Goal: Transaction & Acquisition: Purchase product/service

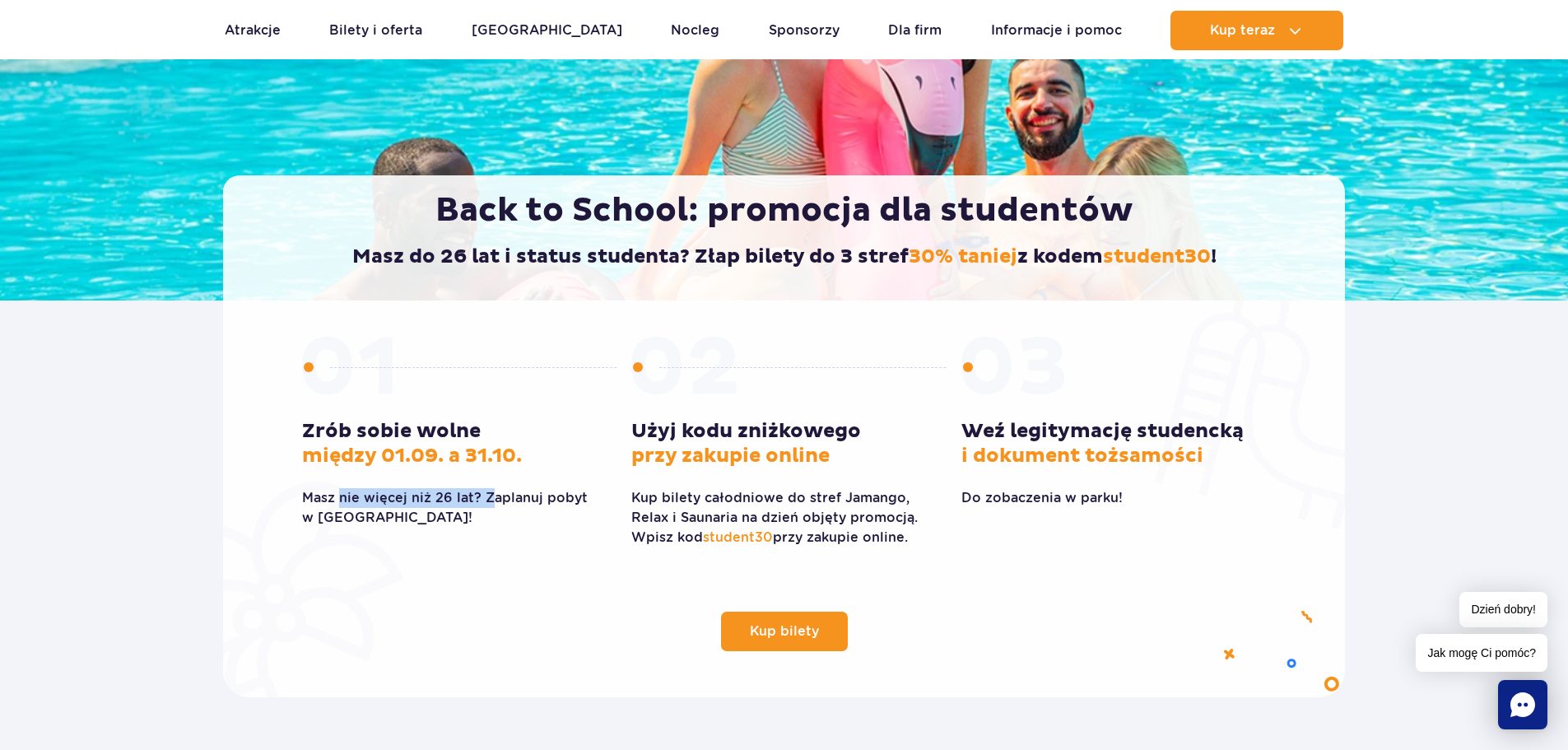
drag, startPoint x: 340, startPoint y: 493, endPoint x: 490, endPoint y: 493, distance: 150.0
click at [490, 493] on p "Masz nie więcej niż 26 lat? Zaplanuj pobyt w Suntago!" at bounding box center [454, 508] width 305 height 39
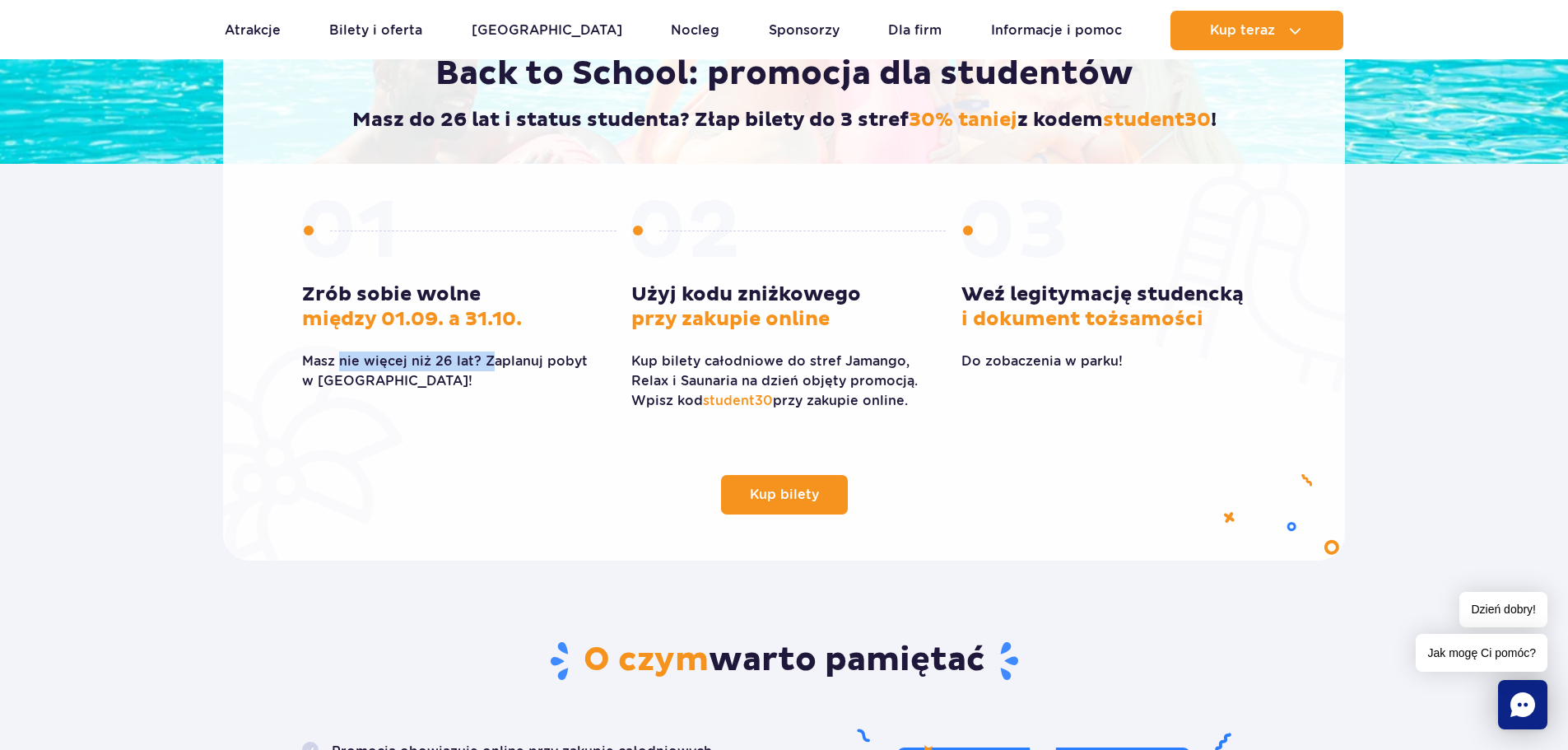
scroll to position [165, 0]
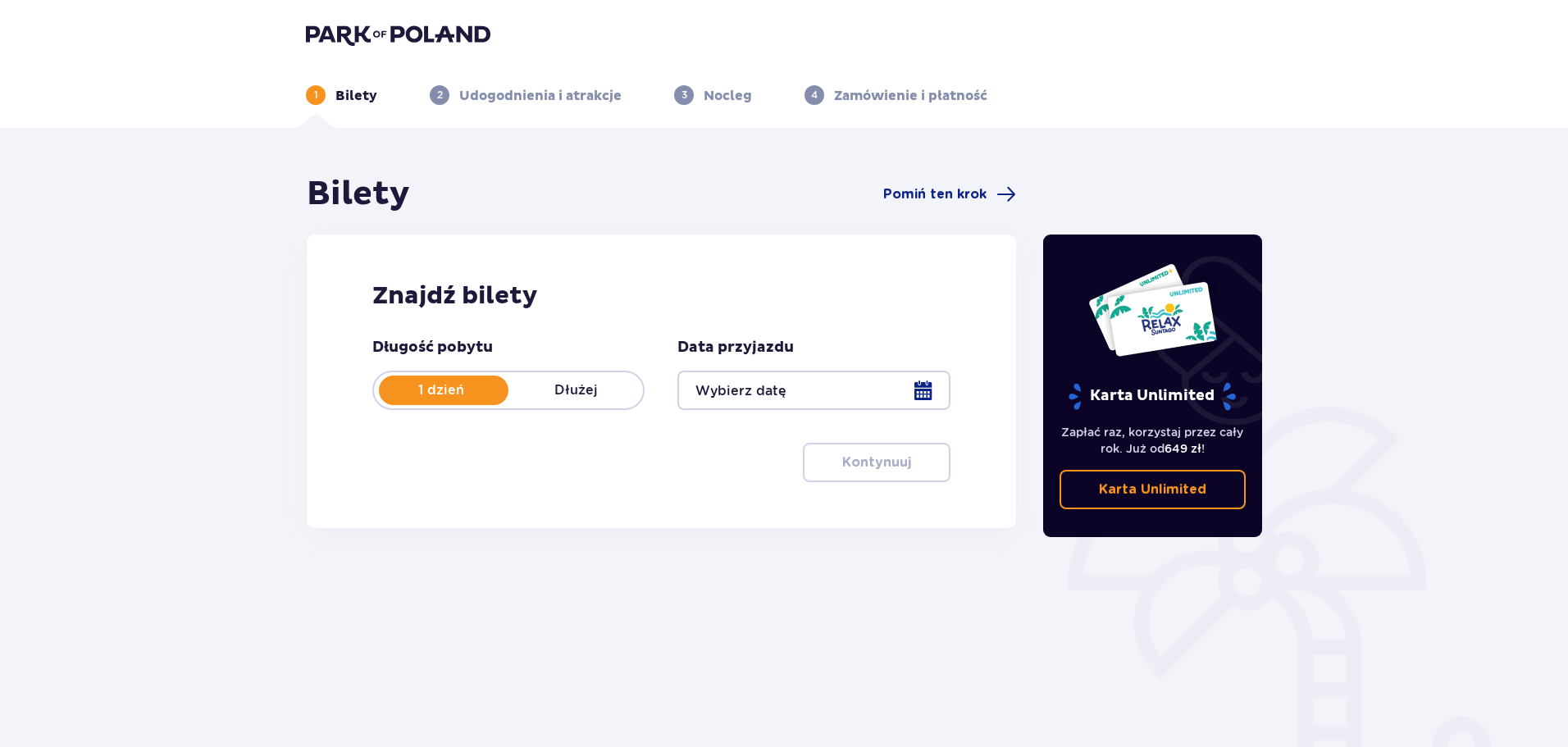
click at [834, 388] on div at bounding box center [813, 390] width 272 height 39
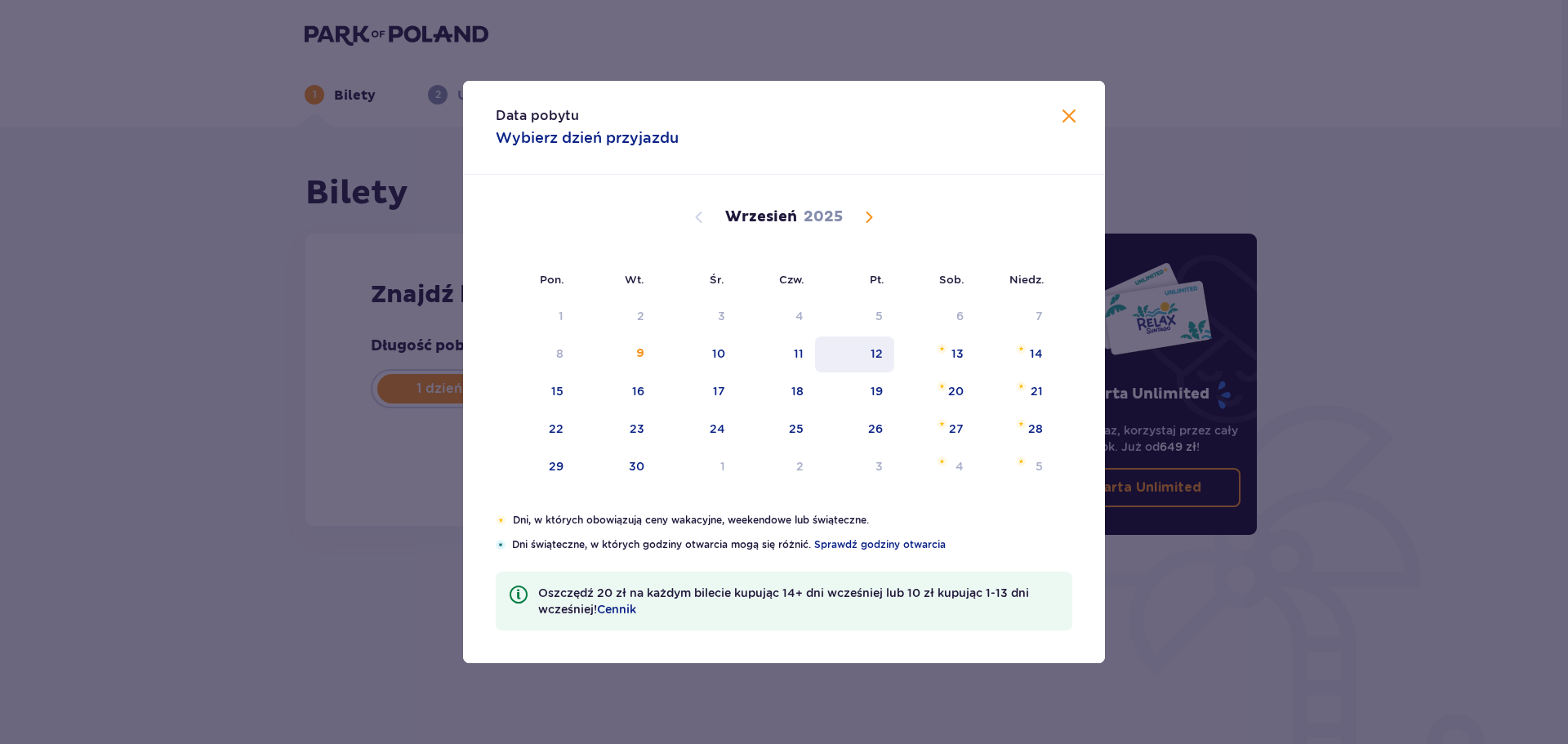
click at [866, 365] on div "12" at bounding box center [855, 354] width 80 height 36
type input "12.09.25"
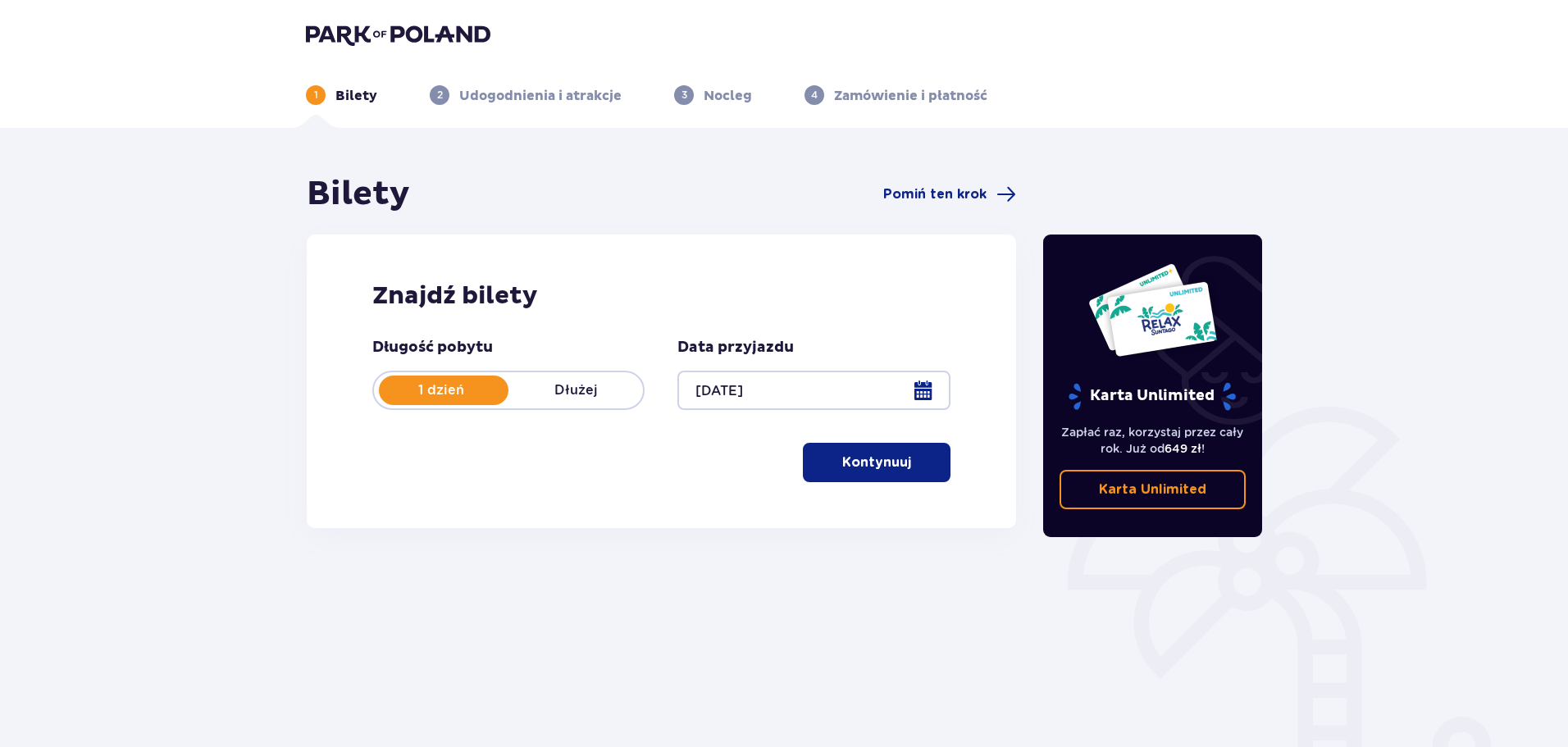
click at [912, 470] on span "button" at bounding box center [914, 463] width 20 height 20
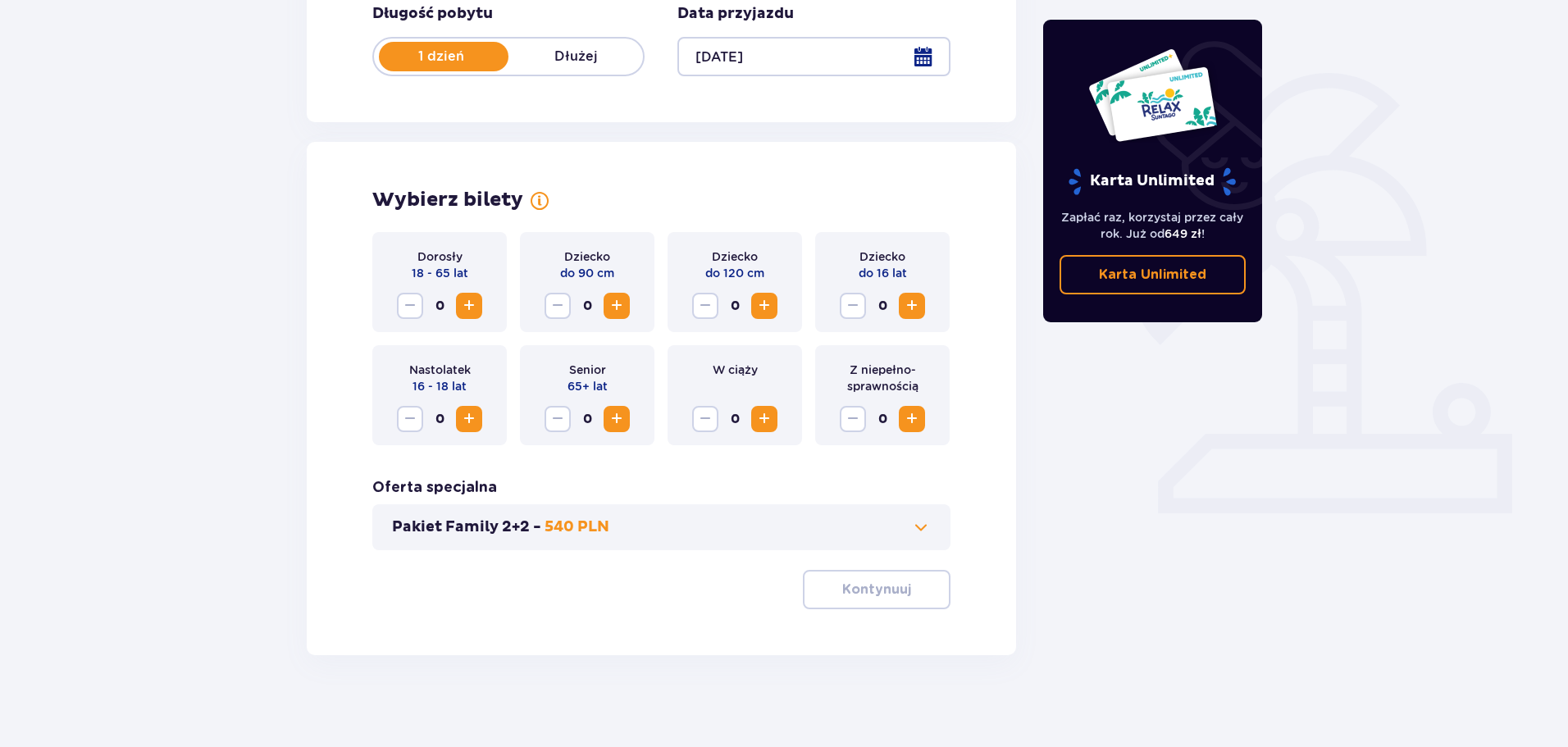
scroll to position [340, 0]
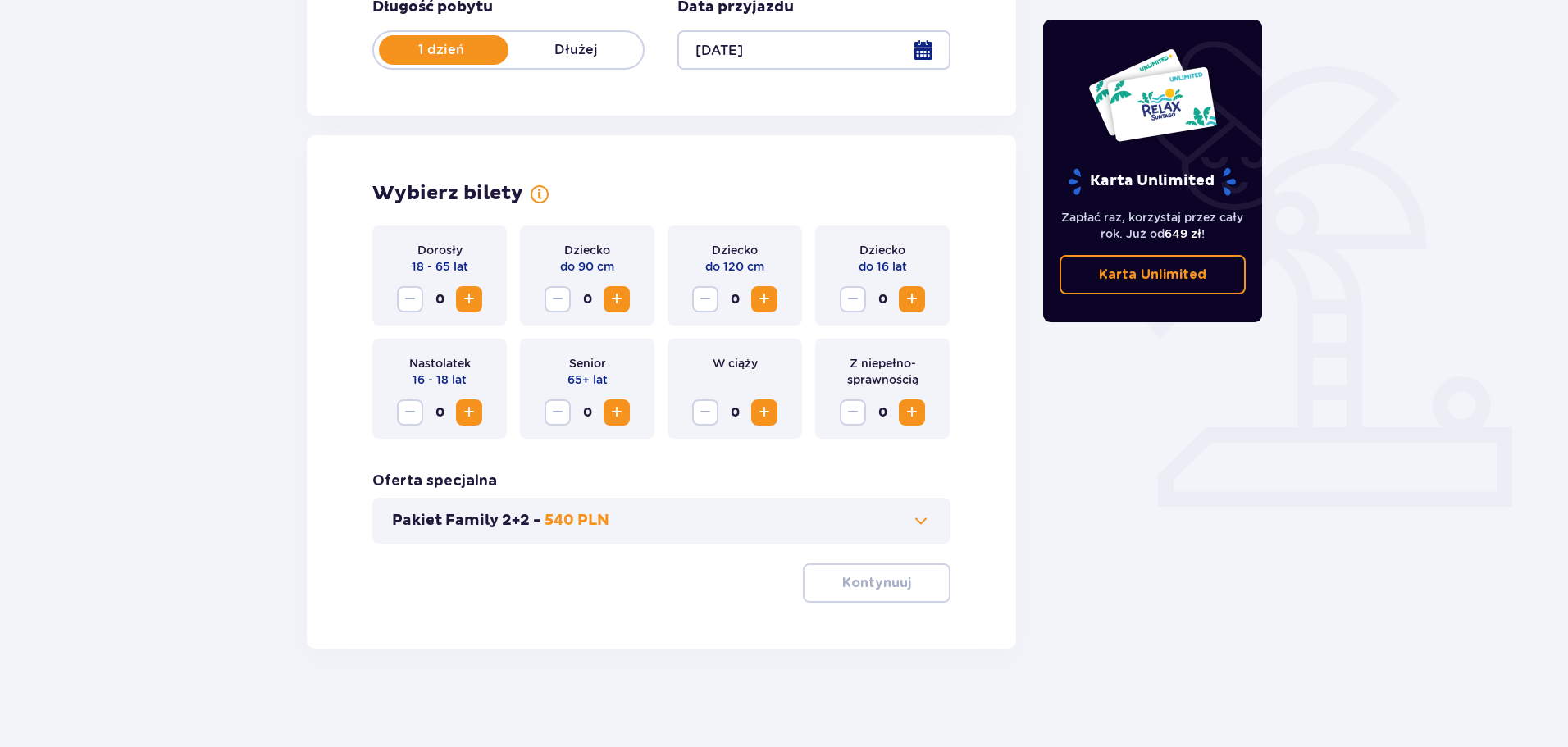
click at [462, 302] on span "Increase" at bounding box center [469, 299] width 20 height 20
click at [898, 589] on button "Kontynuuj" at bounding box center [876, 582] width 147 height 39
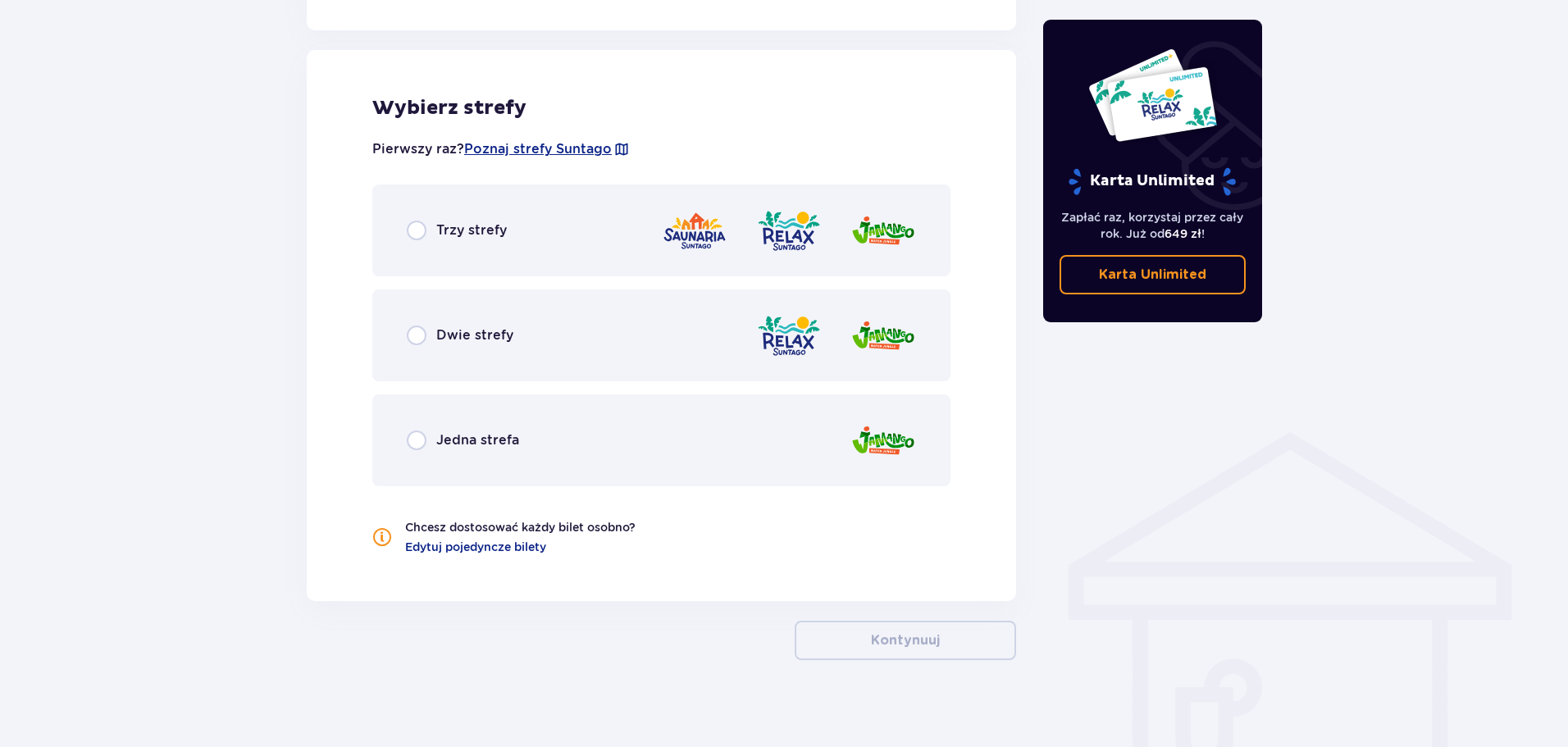
scroll to position [910, 0]
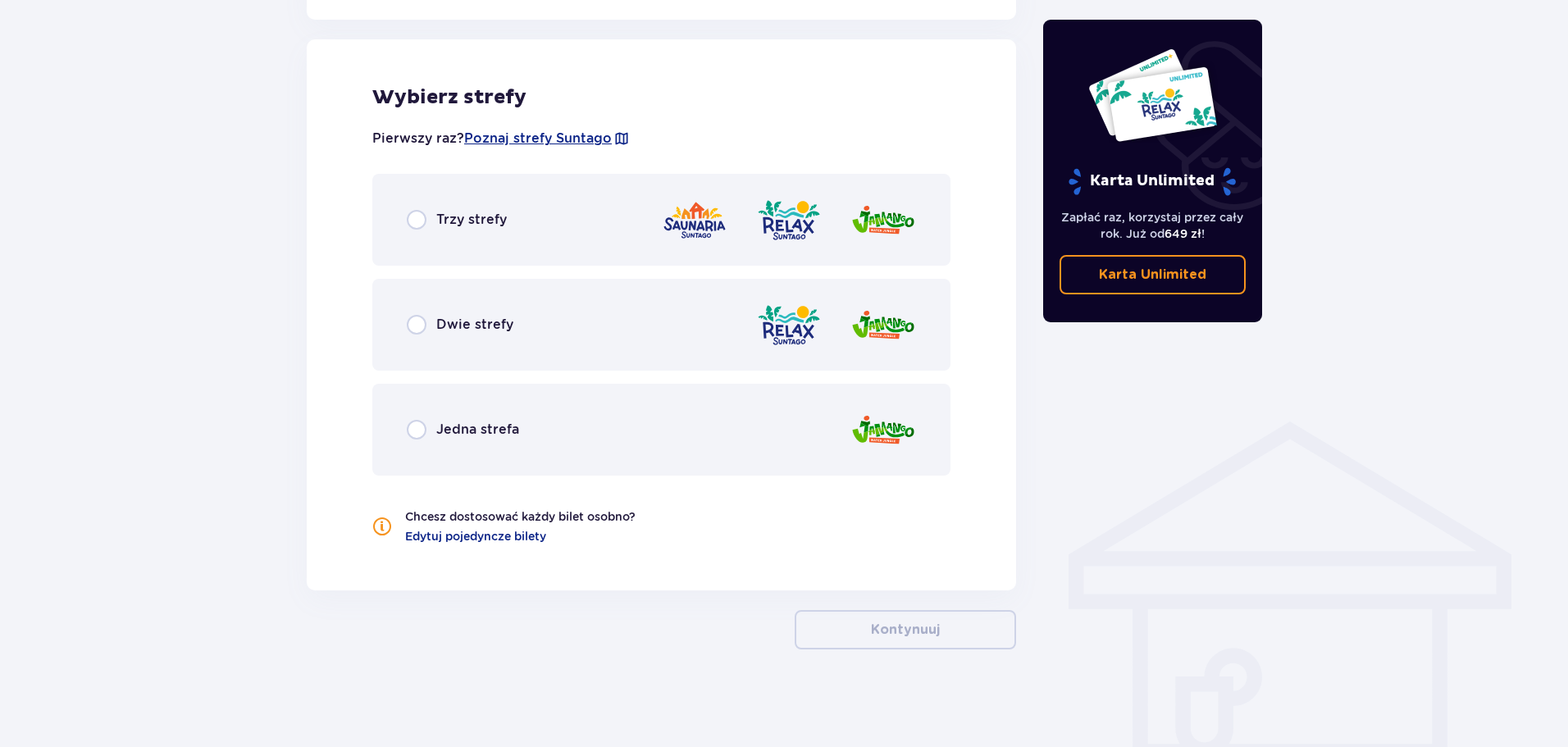
click at [428, 438] on div "Jedna strefa" at bounding box center [462, 430] width 112 height 20
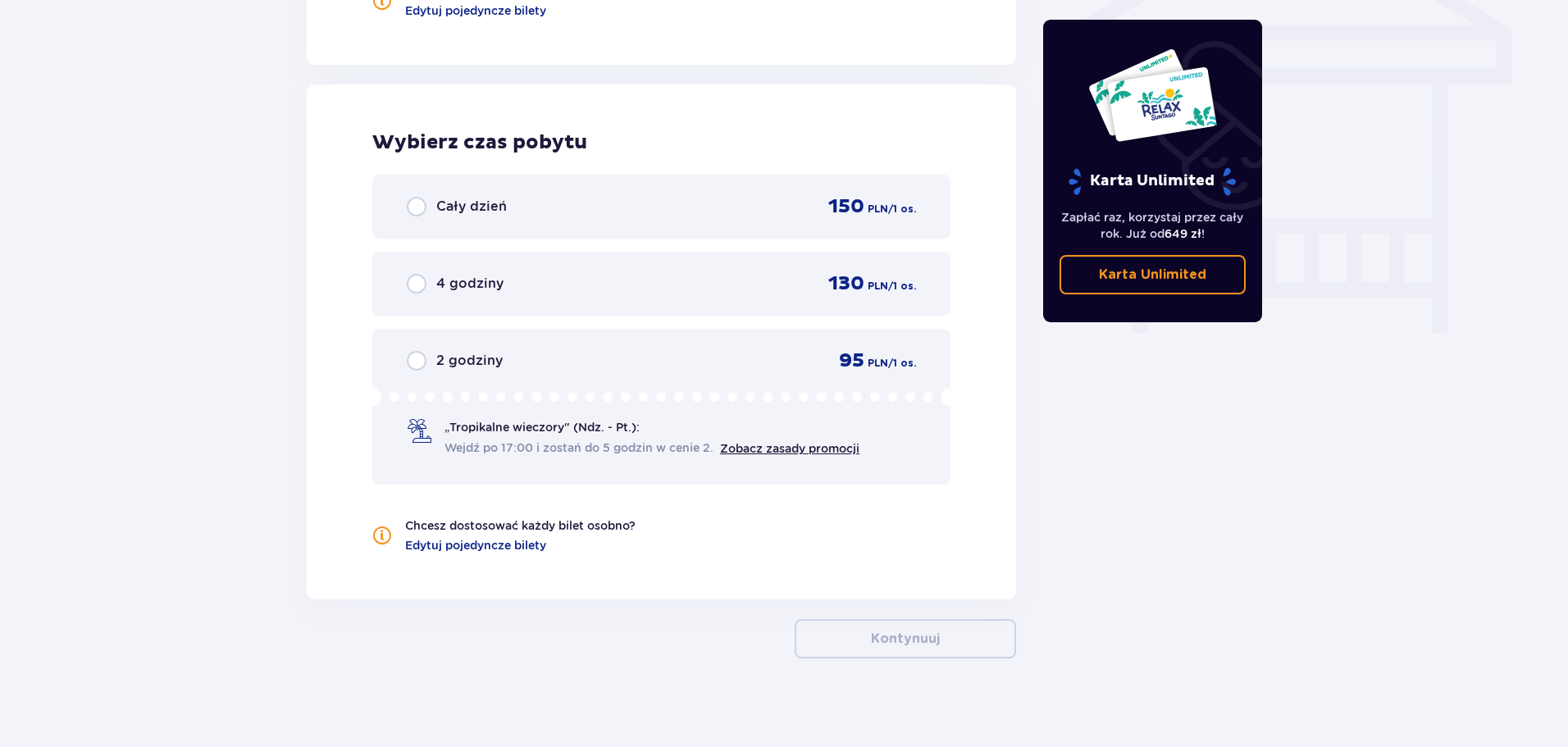
scroll to position [1446, 0]
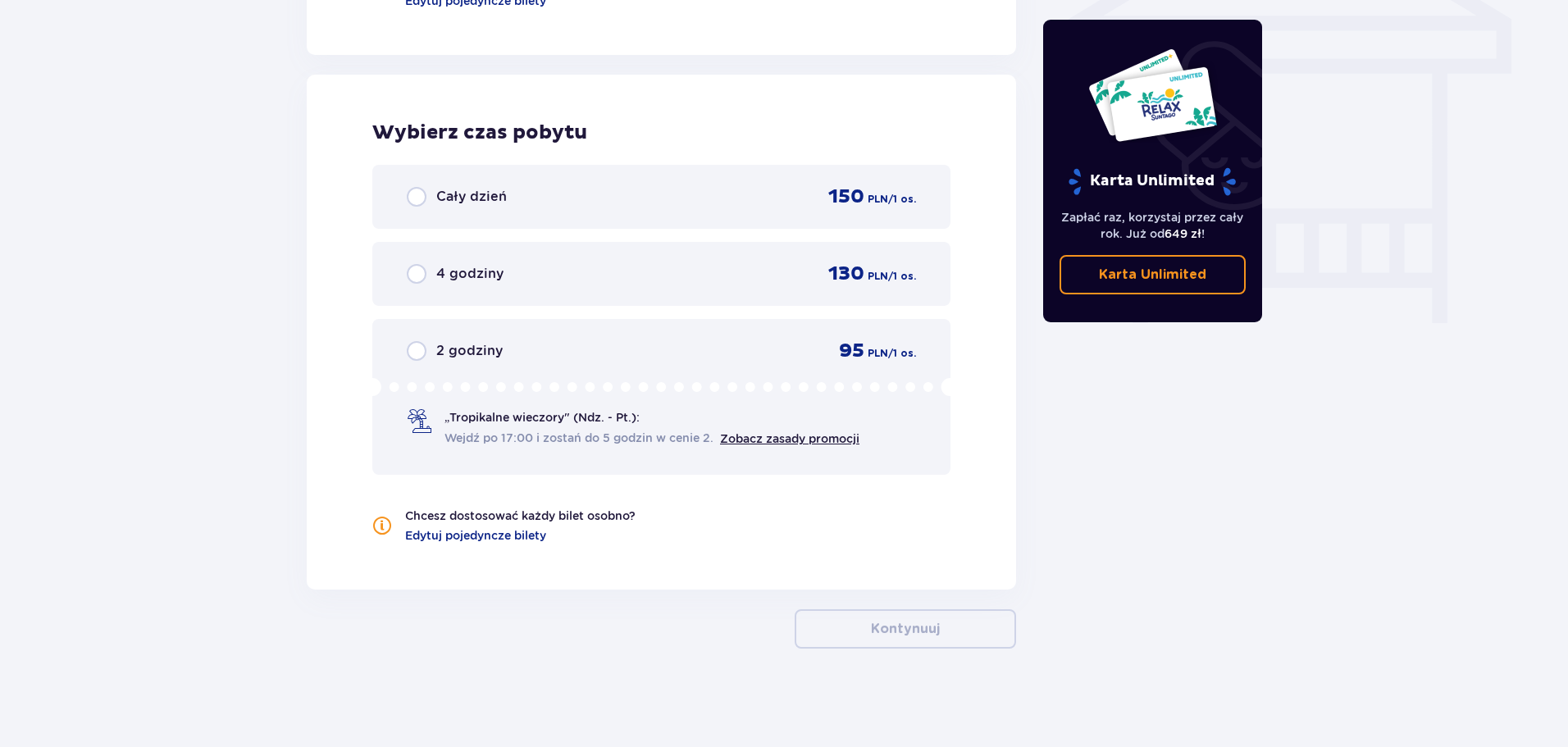
click at [428, 353] on div "2 godziny" at bounding box center [454, 351] width 96 height 20
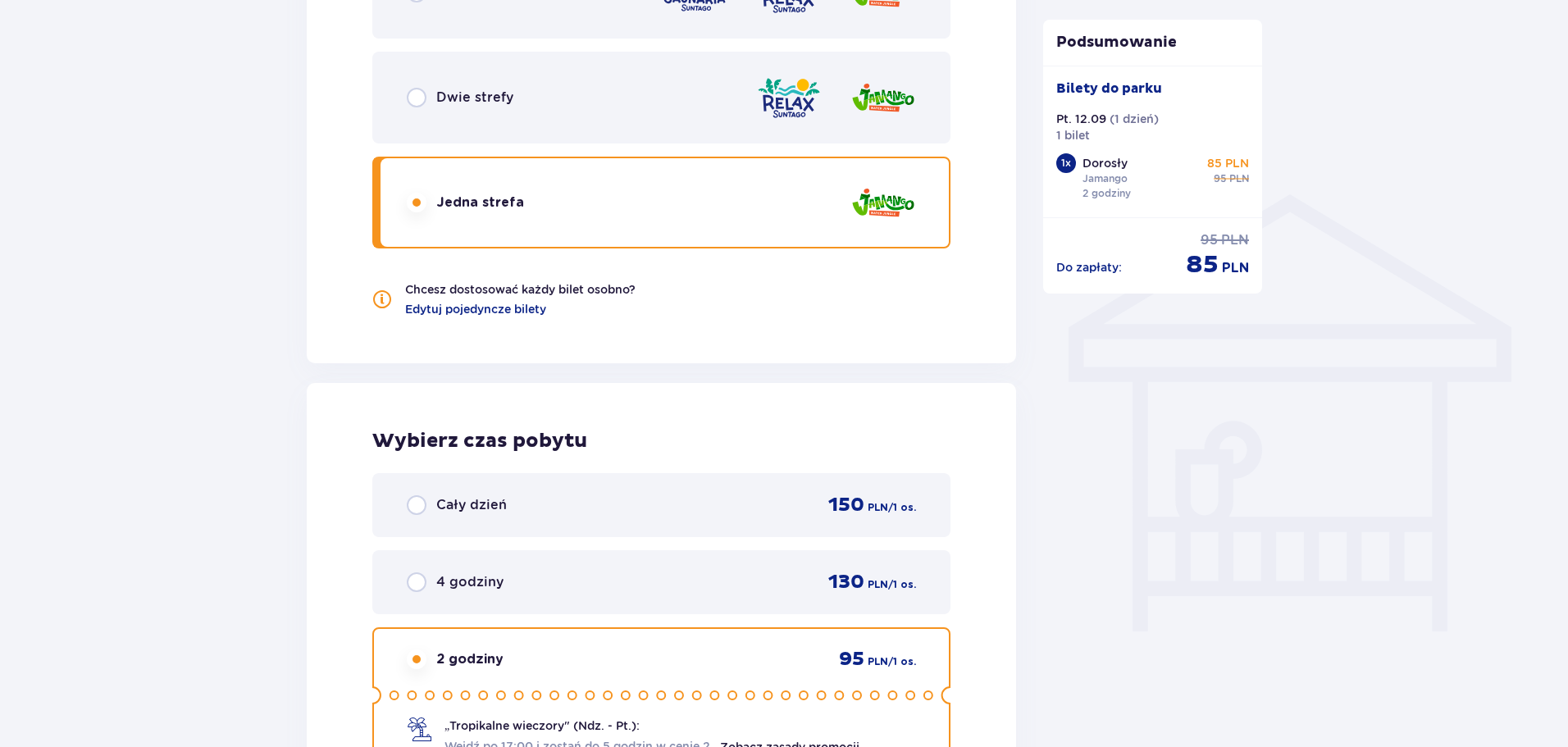
scroll to position [1127, 0]
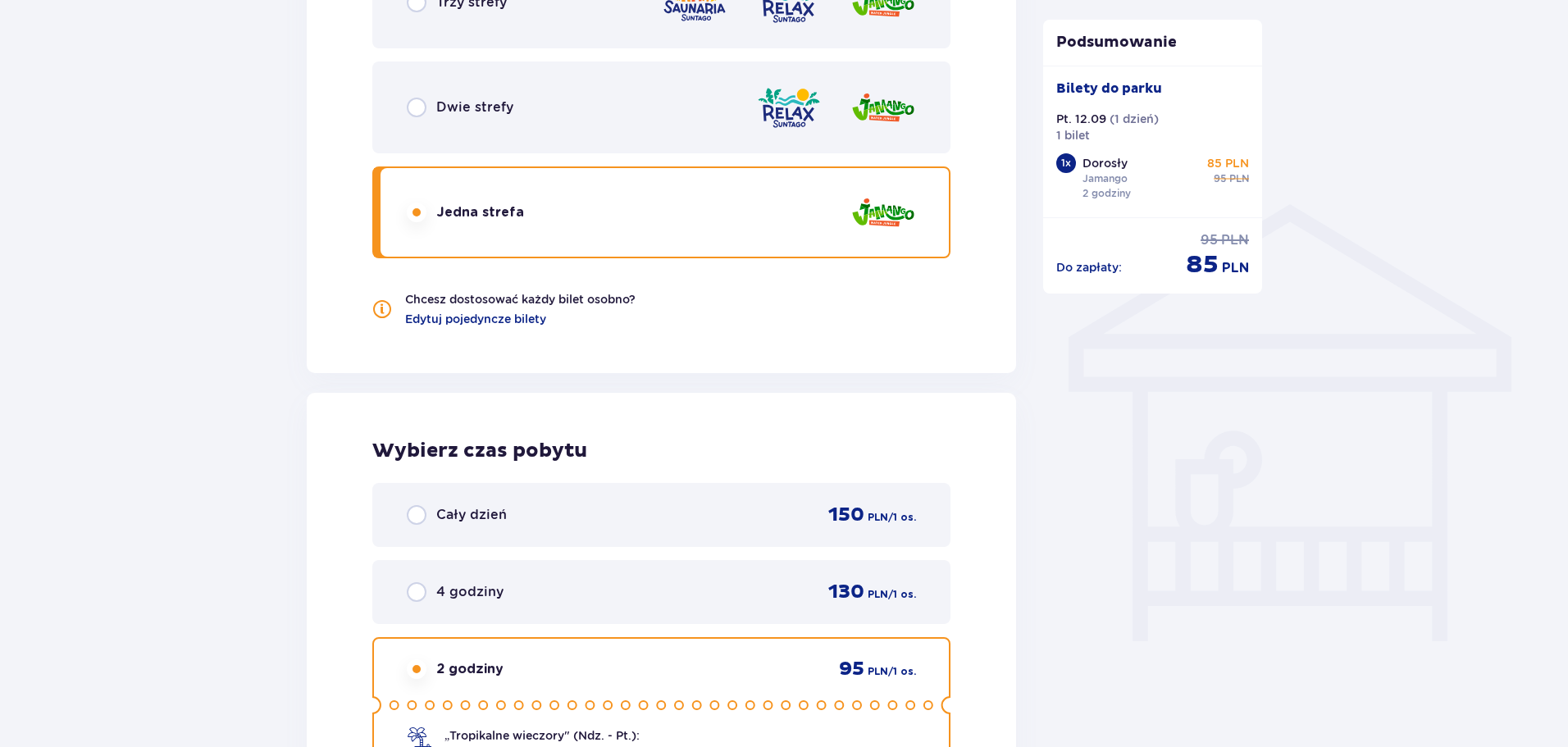
click at [482, 16] on div "Trzy strefy" at bounding box center [661, 2] width 578 height 92
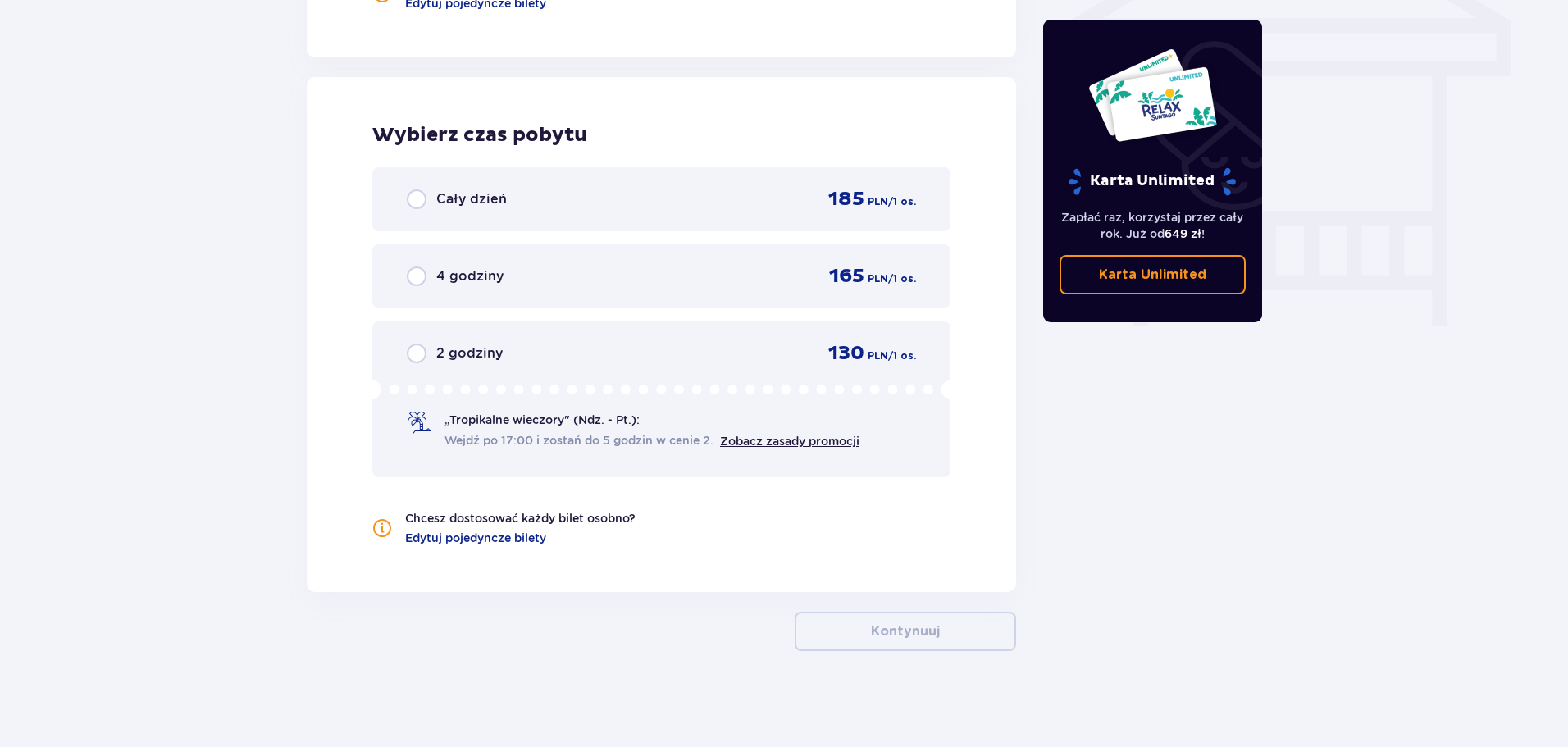
scroll to position [1446, 0]
click at [472, 330] on div "2 godziny 130 PLN / 1 os. „Tropikalne wieczory" (Ndz. - Pt.): Wejdź po 17:00 i …" at bounding box center [661, 396] width 578 height 156
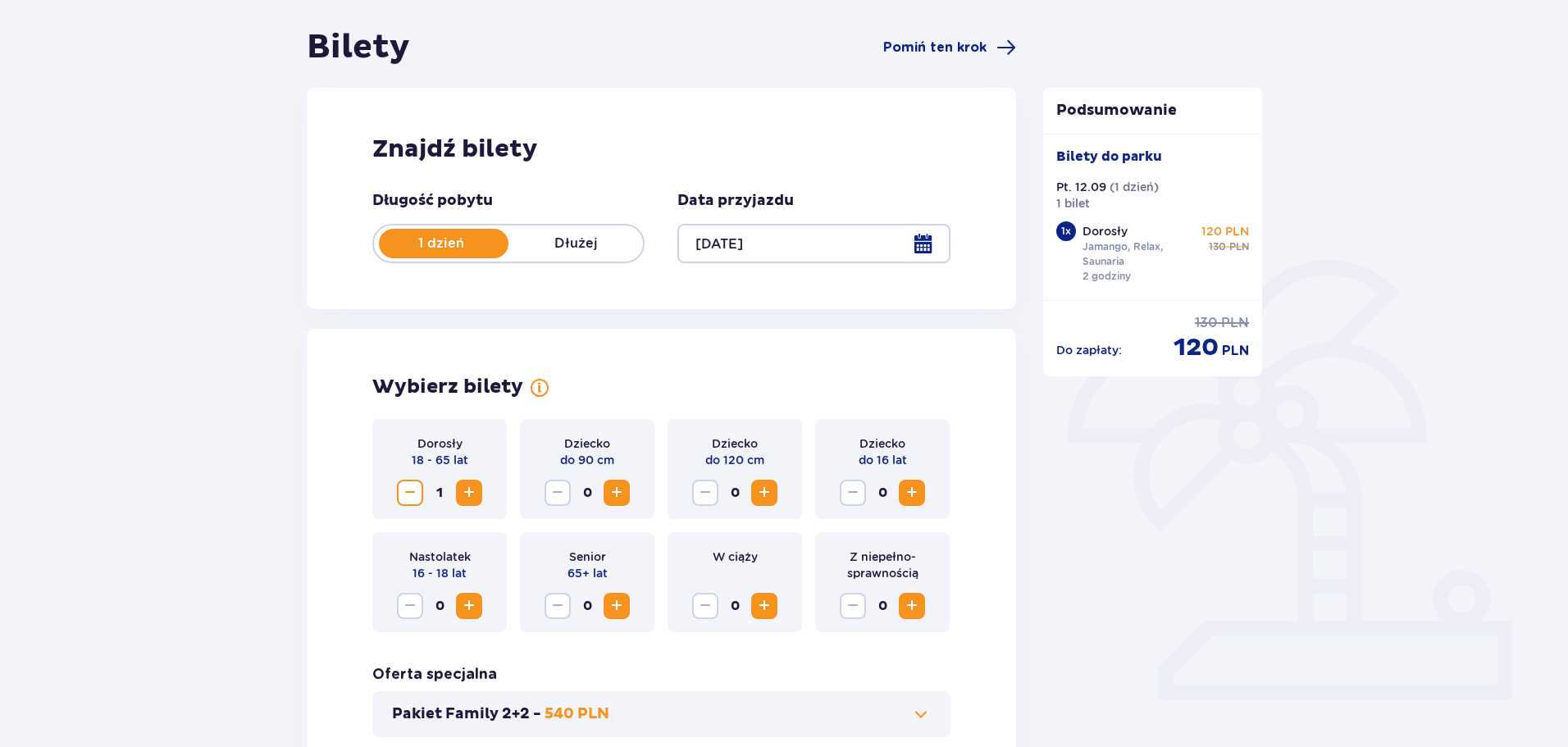
scroll to position [0, 0]
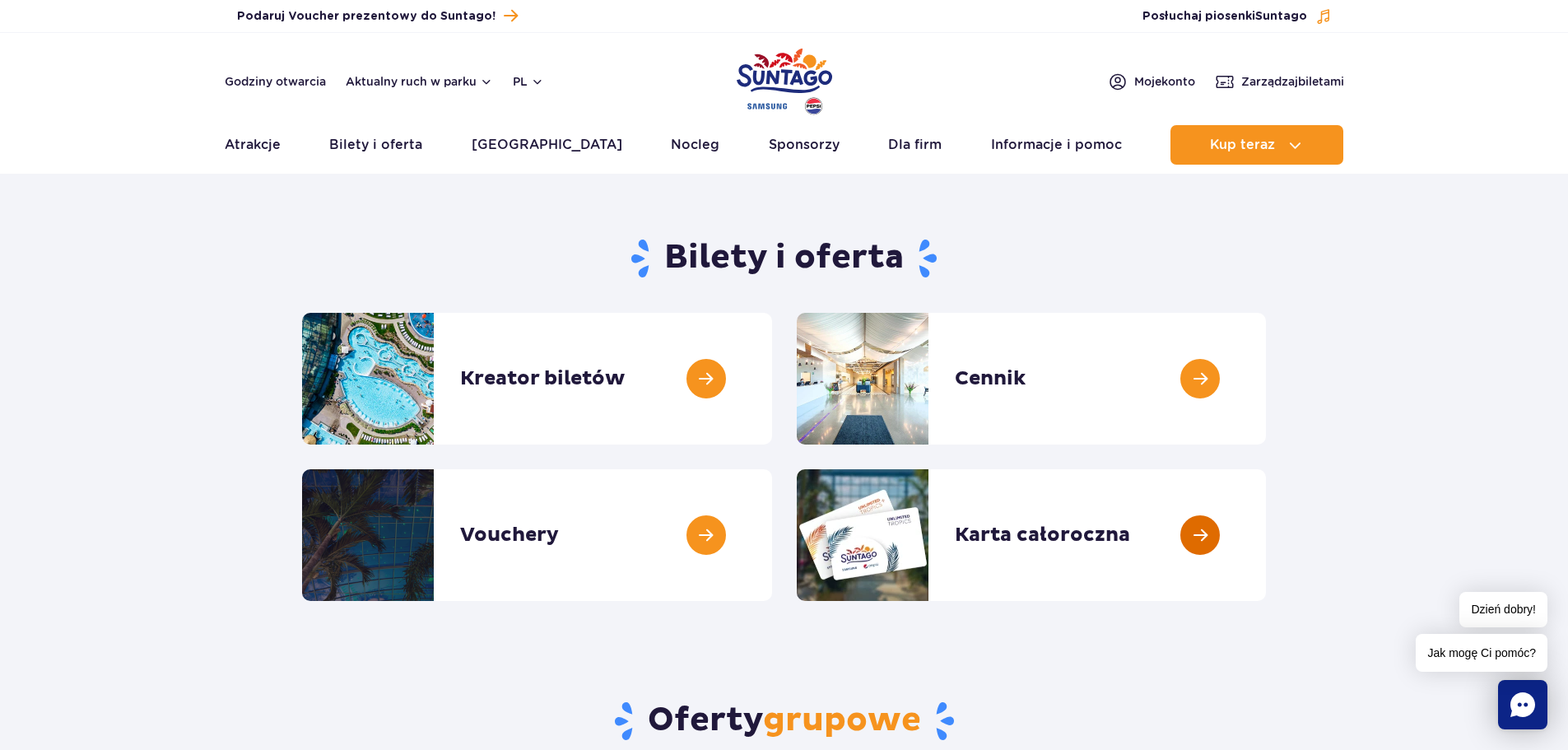
click at [1266, 550] on link at bounding box center [1266, 535] width 0 height 132
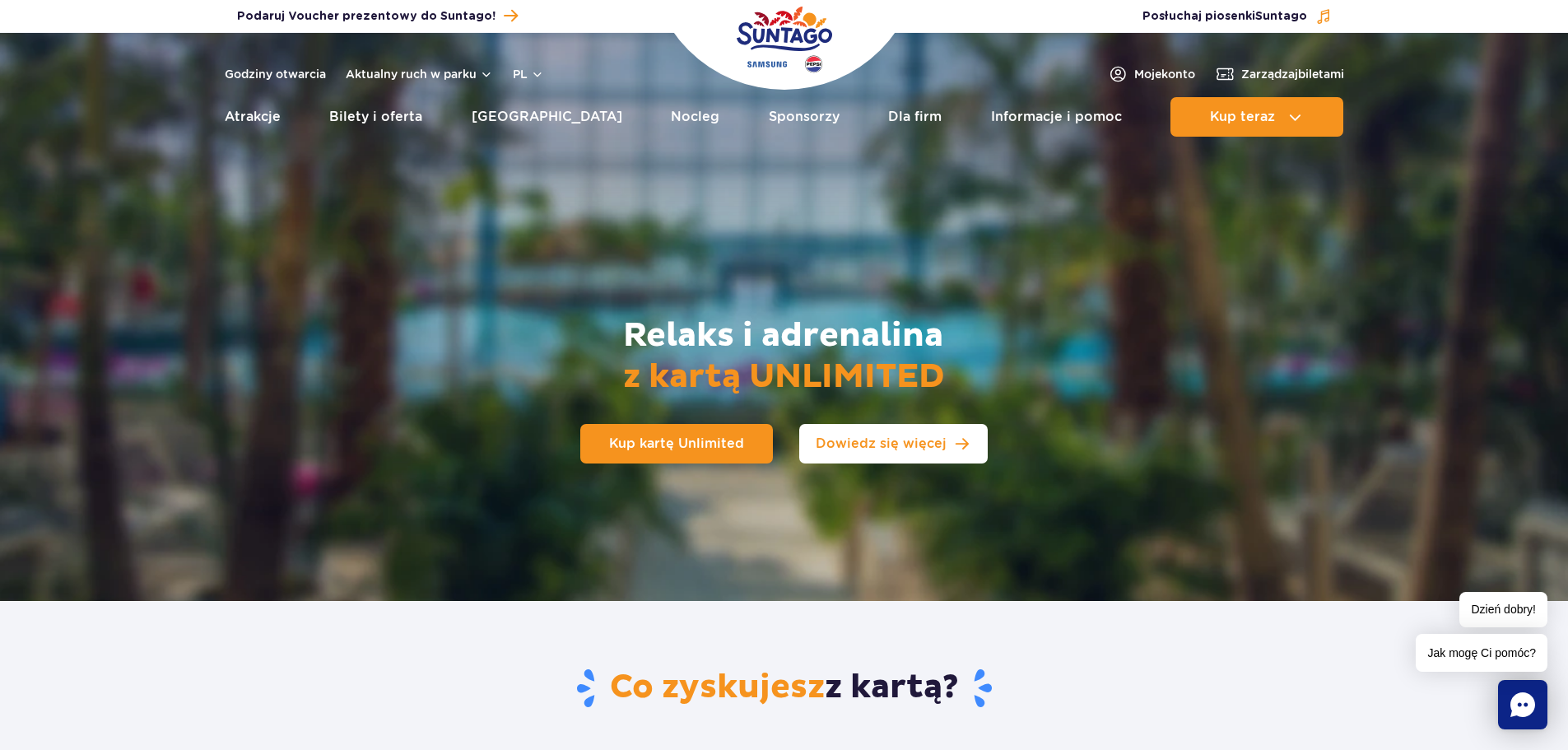
click at [908, 434] on link "Dowiedz się więcej" at bounding box center [893, 443] width 189 height 39
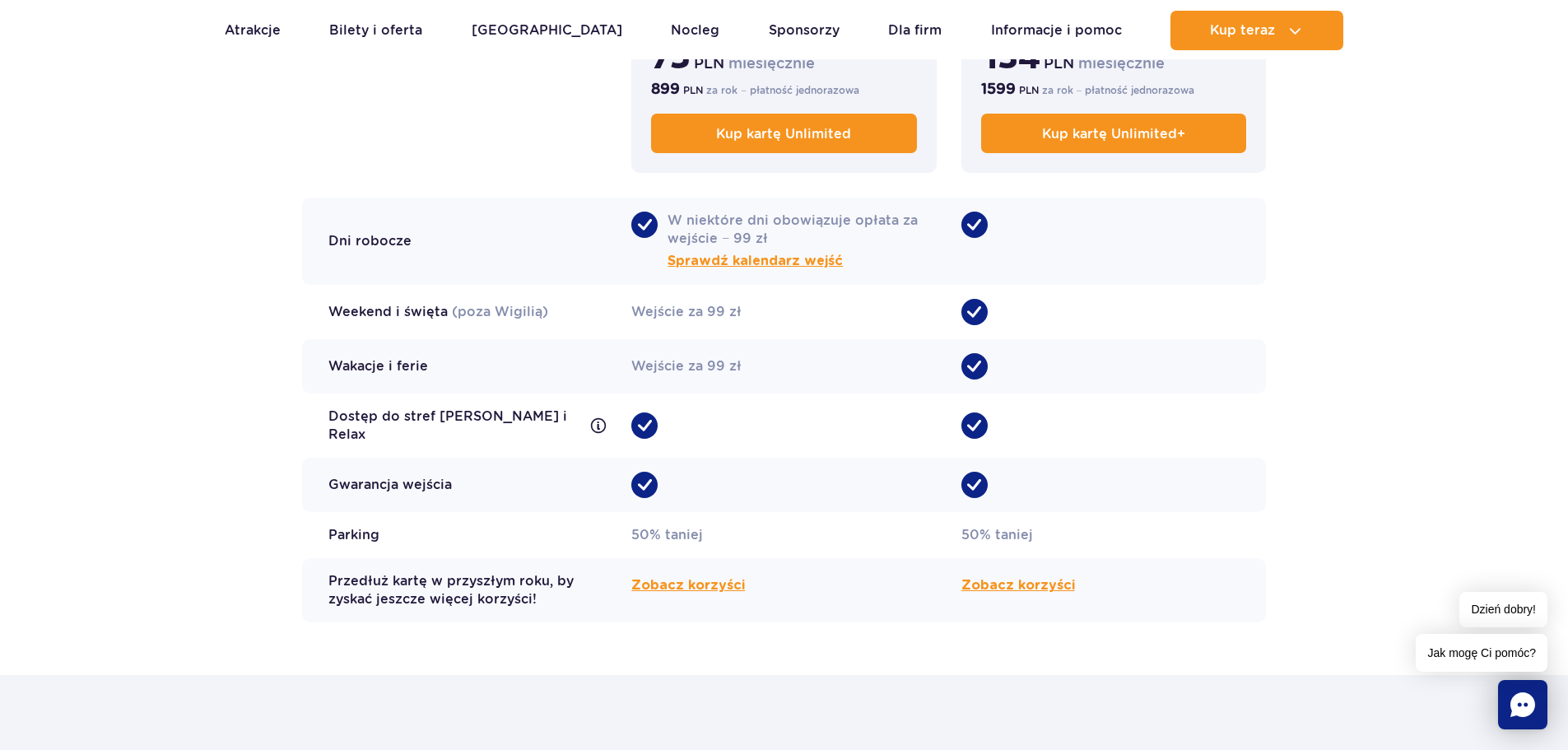
scroll to position [1342, 0]
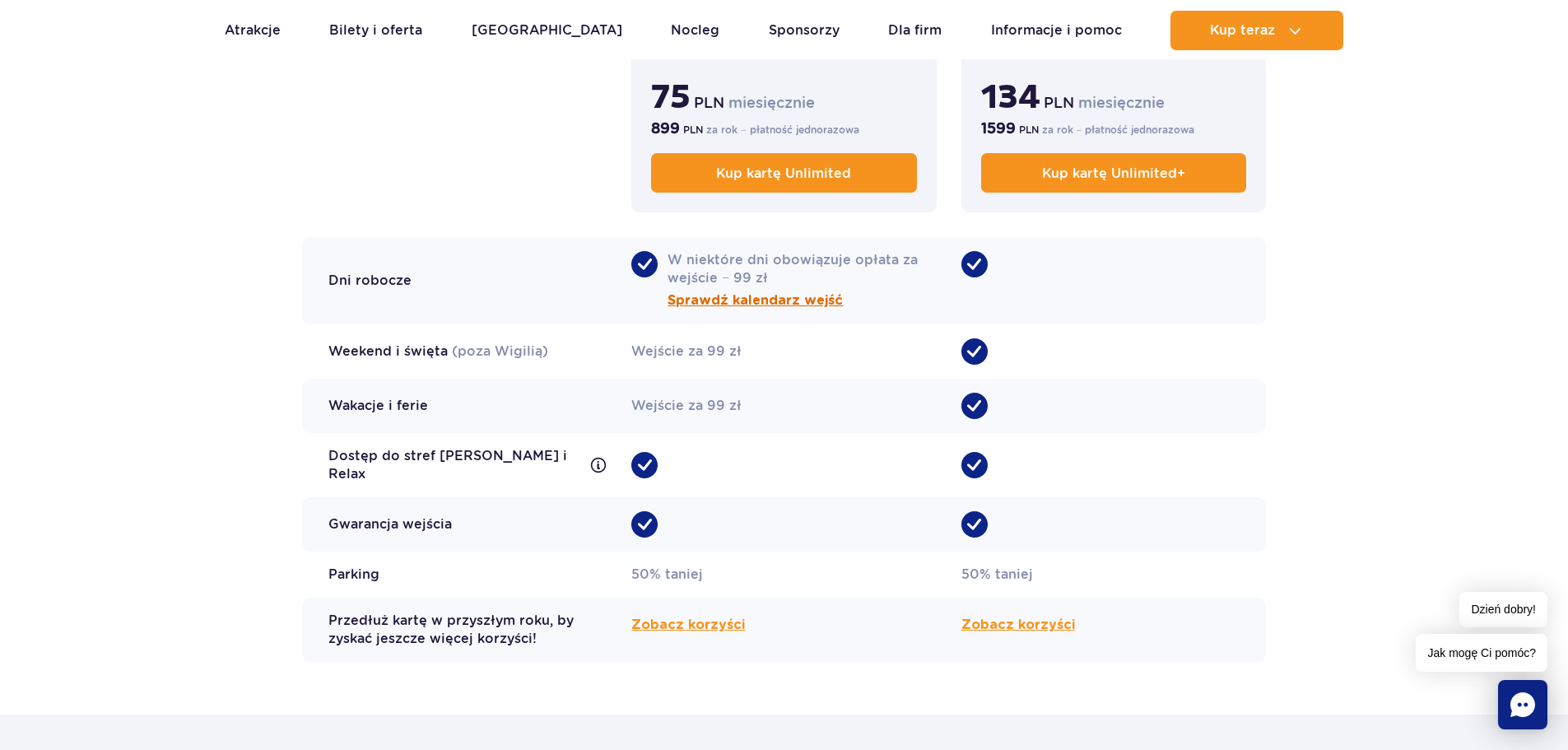
click at [814, 301] on span "Sprawdź kalendarz wejść" at bounding box center [755, 301] width 175 height 20
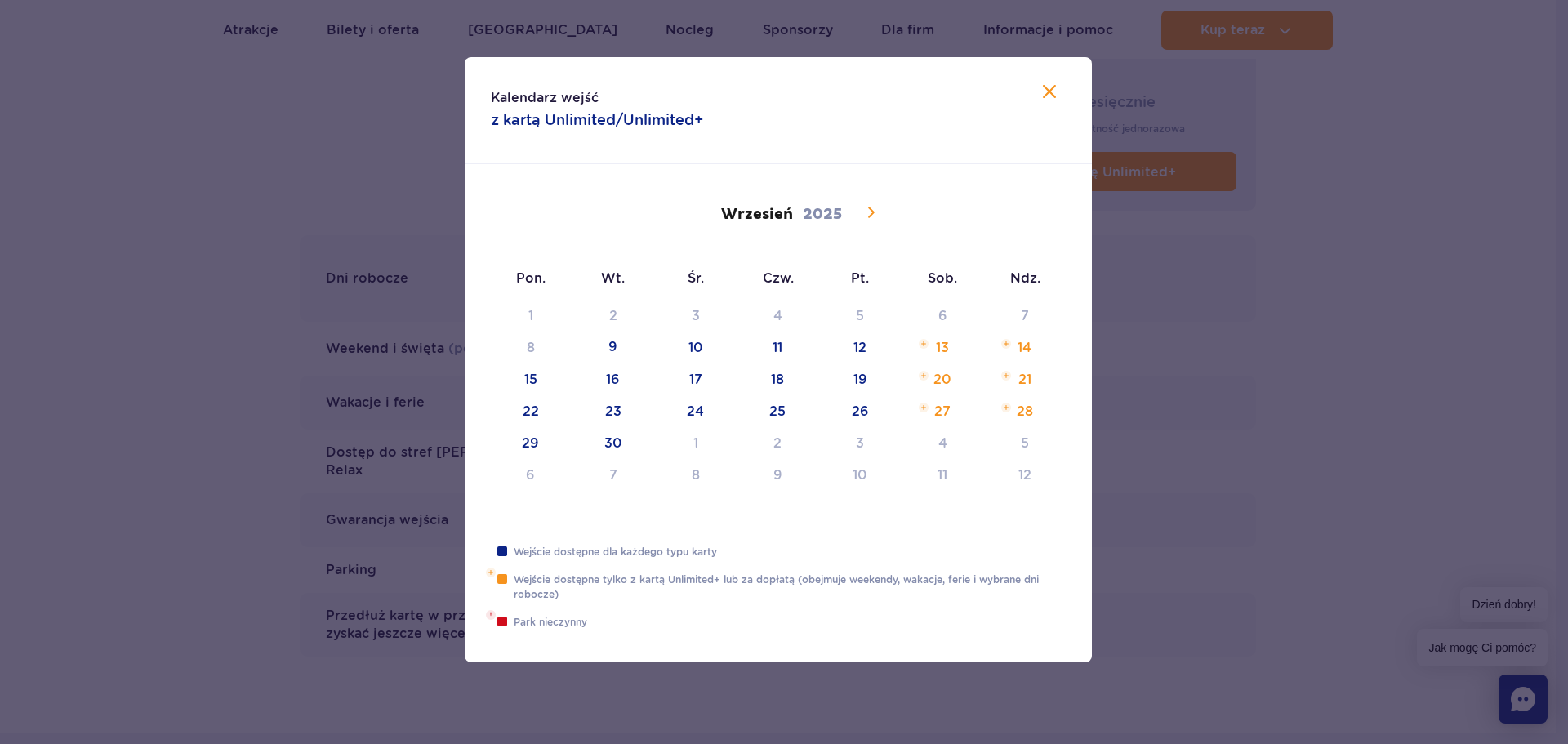
click at [870, 211] on icon at bounding box center [871, 212] width 20 height 20
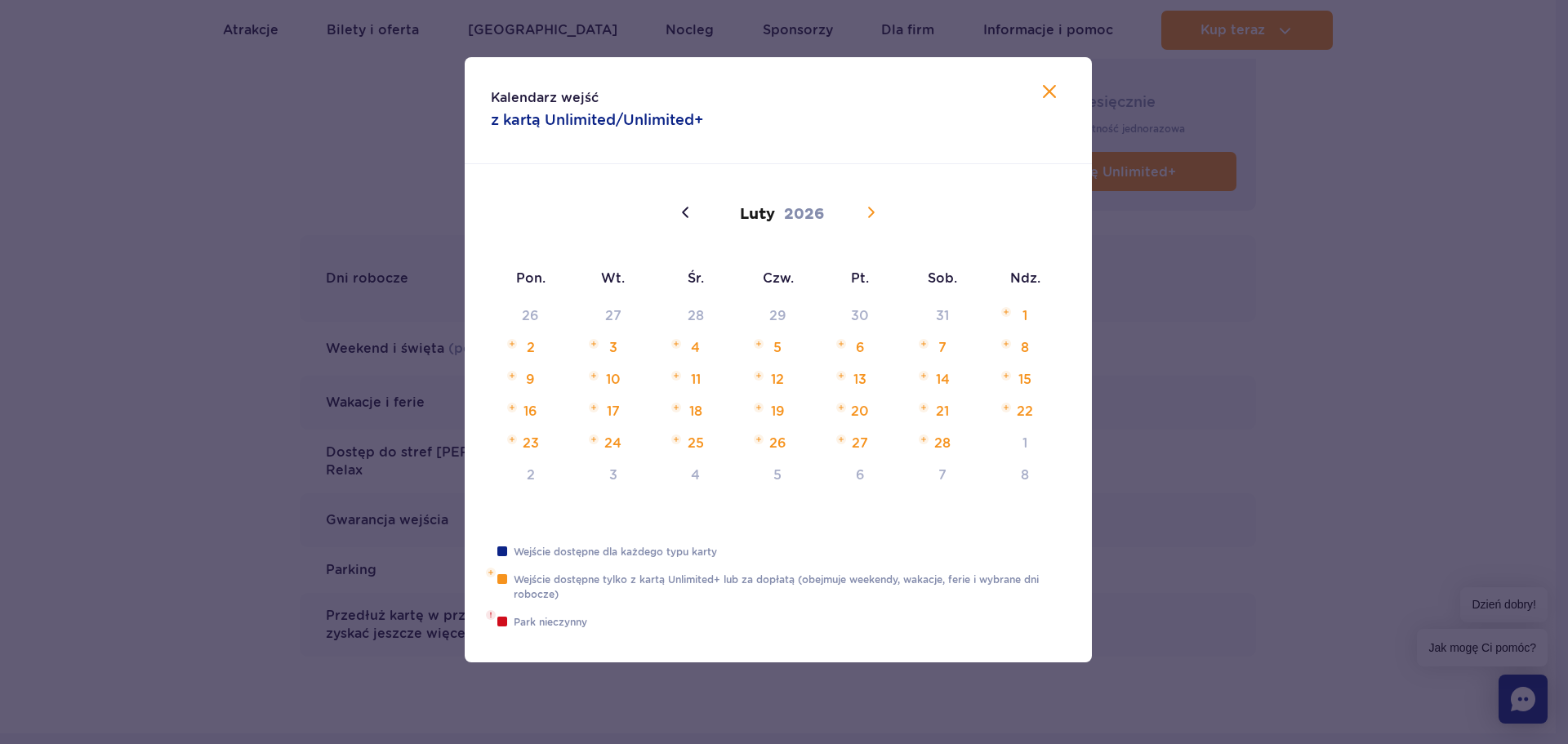
click at [870, 211] on icon at bounding box center [871, 212] width 20 height 20
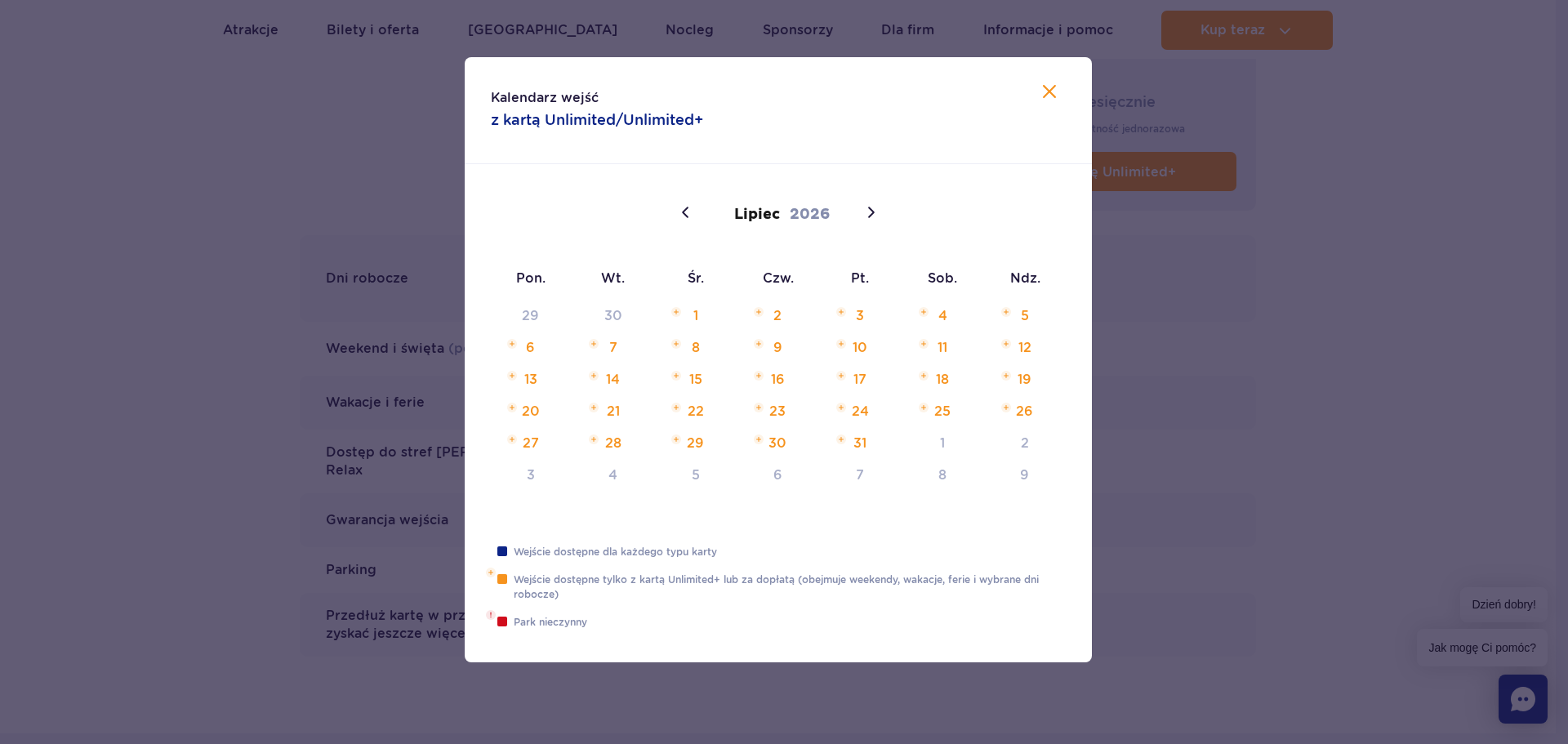
click at [1053, 96] on icon at bounding box center [1049, 92] width 20 height 20
type input "2025"
